Goal: Share content: Share content

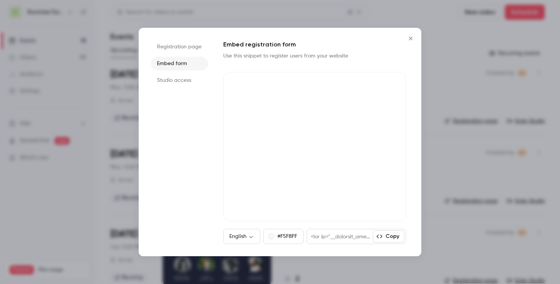
click at [412, 38] on icon "Close" at bounding box center [410, 38] width 9 height 6
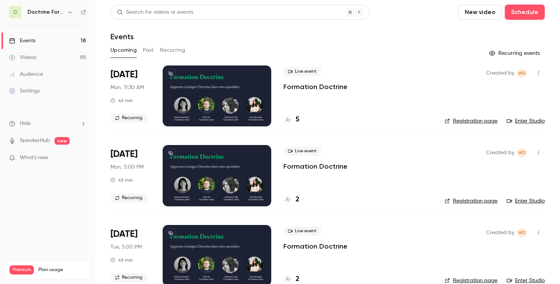
click at [69, 13] on icon "button" at bounding box center [70, 12] width 6 height 6
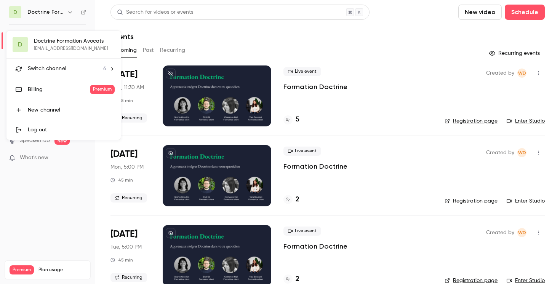
click at [61, 72] on span "Switch channel" at bounding box center [47, 69] width 38 height 8
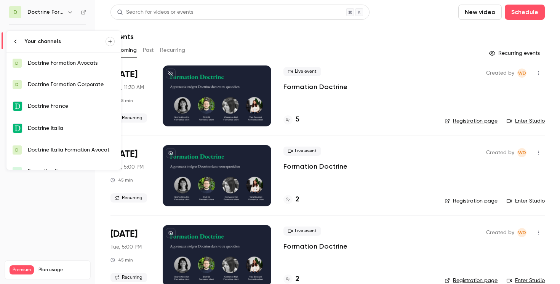
scroll to position [12, 0]
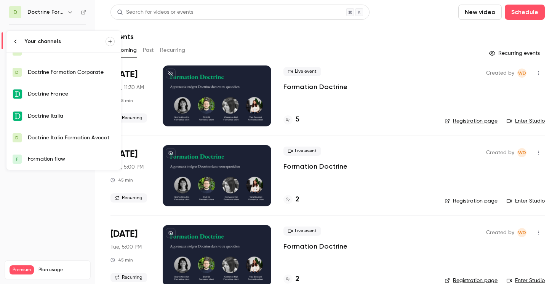
click at [51, 157] on div "Formation flow" at bounding box center [71, 160] width 87 height 8
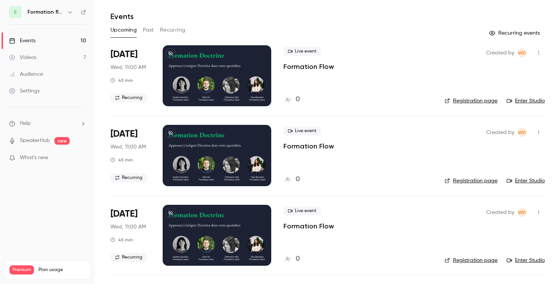
scroll to position [21, 0]
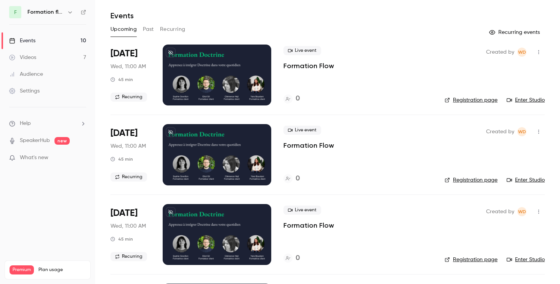
click at [476, 102] on link "Registration page" at bounding box center [471, 100] width 53 height 8
click at [538, 51] on icon "button" at bounding box center [539, 52] width 6 height 5
click at [498, 74] on div "Share" at bounding box center [510, 72] width 58 height 8
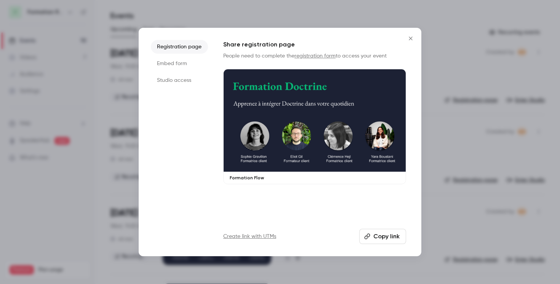
click at [191, 59] on li "Embed form" at bounding box center [179, 64] width 57 height 14
